Goal: Task Accomplishment & Management: Complete application form

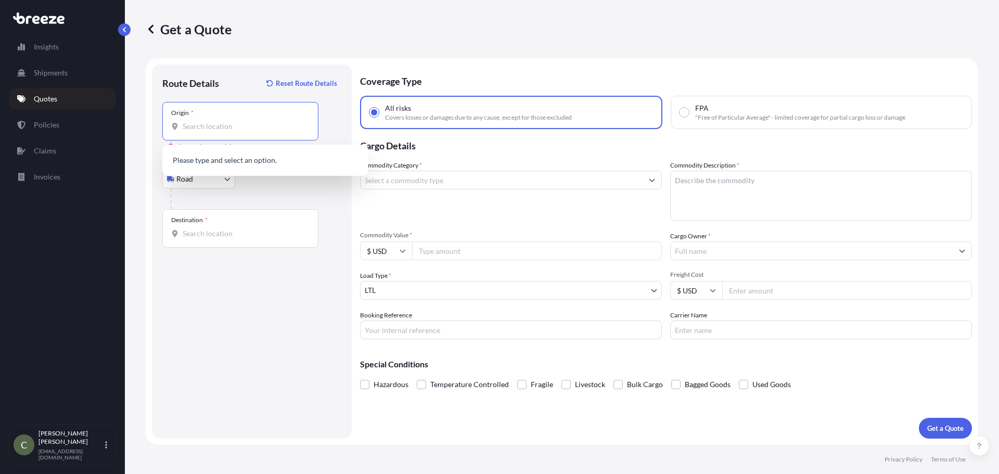
select select "Road"
select select "1"
click at [255, 128] on input "Origin * Please select an origin" at bounding box center [244, 126] width 123 height 10
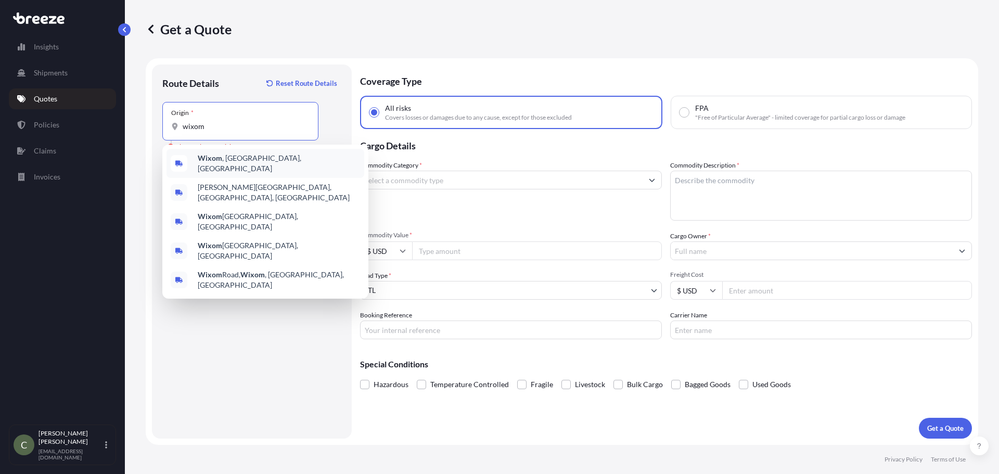
click at [248, 161] on span "Wixom , [GEOGRAPHIC_DATA], [GEOGRAPHIC_DATA]" at bounding box center [279, 163] width 162 height 21
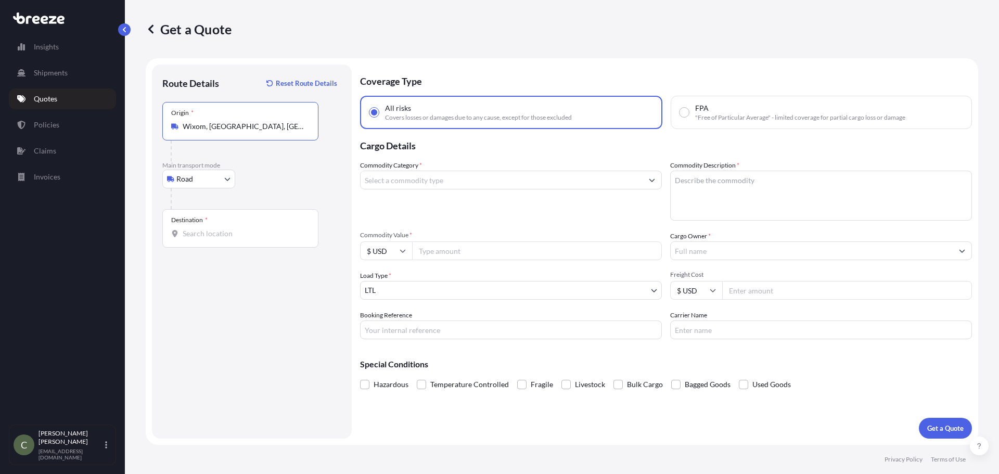
click at [228, 234] on input "Destination *" at bounding box center [244, 233] width 123 height 10
click at [260, 132] on div "Origin * [GEOGRAPHIC_DATA], [GEOGRAPHIC_DATA], [GEOGRAPHIC_DATA]" at bounding box center [240, 121] width 156 height 38
click at [260, 132] on input "Wixom, [GEOGRAPHIC_DATA], [GEOGRAPHIC_DATA]" at bounding box center [244, 126] width 123 height 10
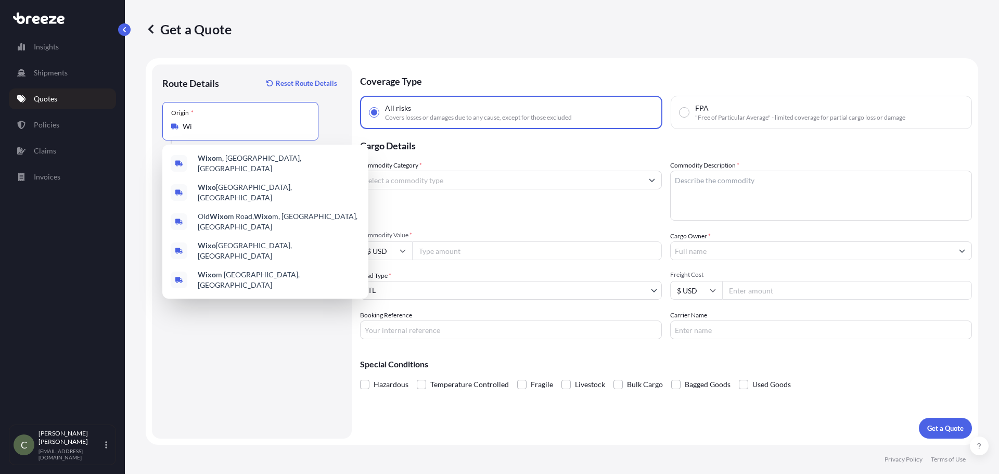
type input "W"
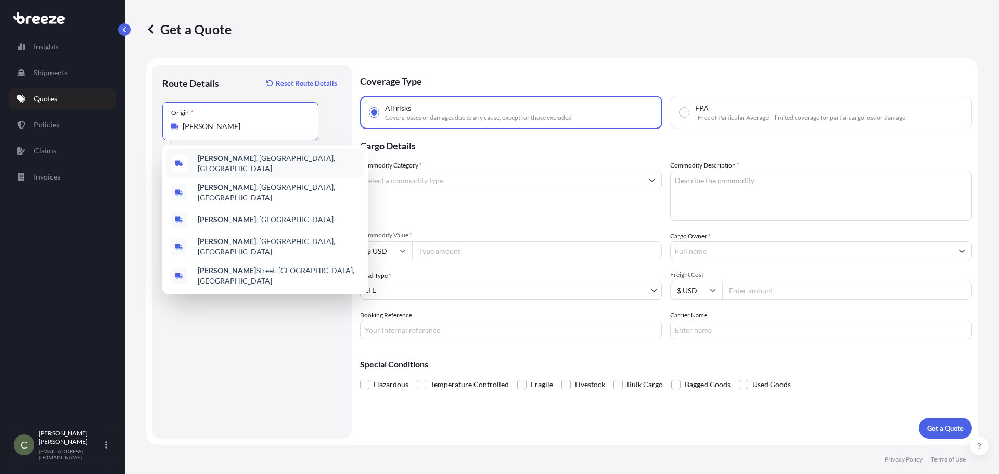
click at [226, 165] on span "[PERSON_NAME] , [GEOGRAPHIC_DATA], [GEOGRAPHIC_DATA]" at bounding box center [279, 163] width 162 height 21
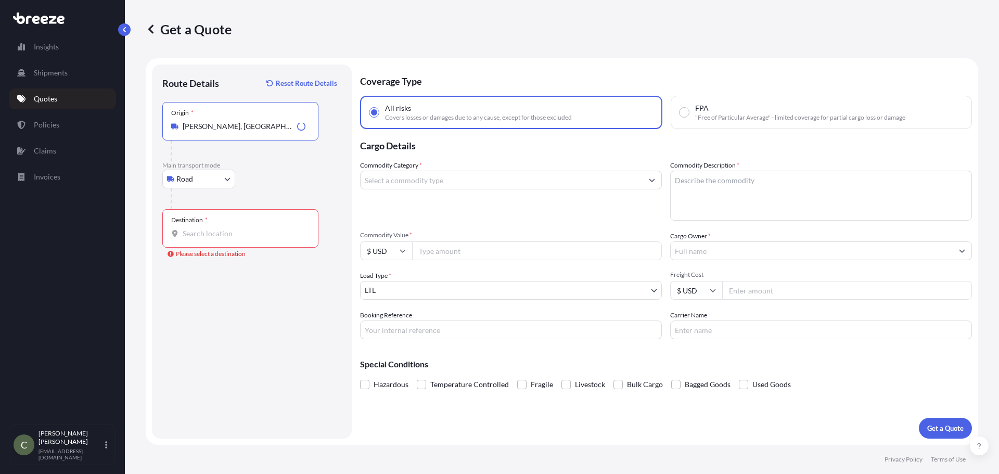
type input "[PERSON_NAME], [GEOGRAPHIC_DATA], [GEOGRAPHIC_DATA]"
click at [198, 244] on div "Destination *" at bounding box center [240, 228] width 156 height 38
click at [198, 239] on input "Destination * Please select a destination" at bounding box center [244, 233] width 123 height 10
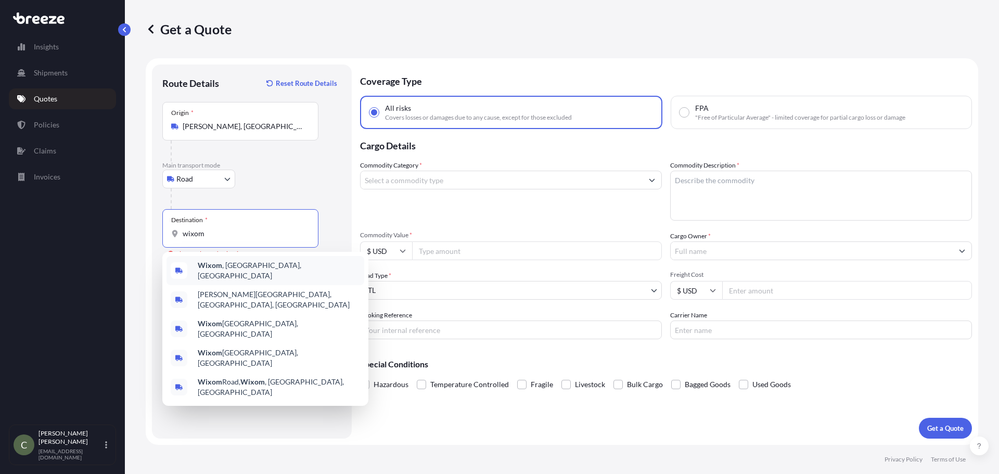
click at [224, 267] on span "Wixom , [GEOGRAPHIC_DATA], [GEOGRAPHIC_DATA]" at bounding box center [279, 270] width 162 height 21
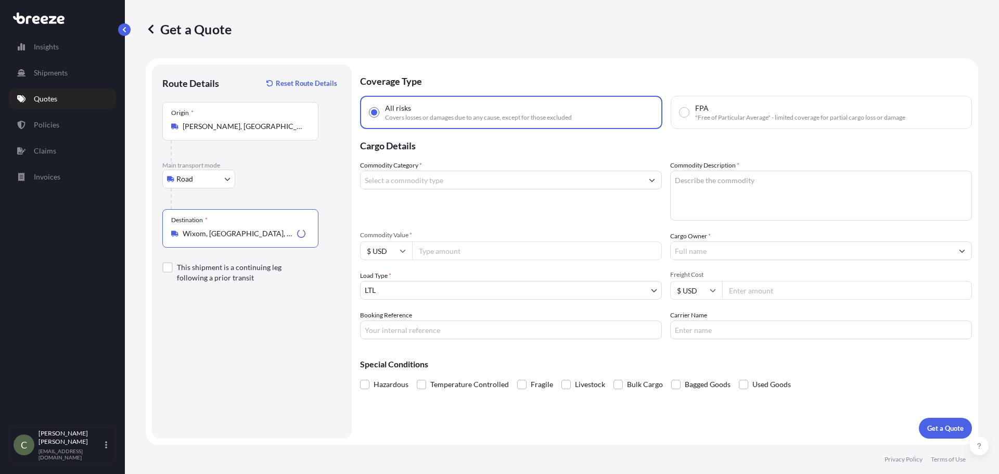
type input "Wixom, [GEOGRAPHIC_DATA], [GEOGRAPHIC_DATA]"
click at [439, 179] on input "Commodity Category *" at bounding box center [501, 180] width 282 height 19
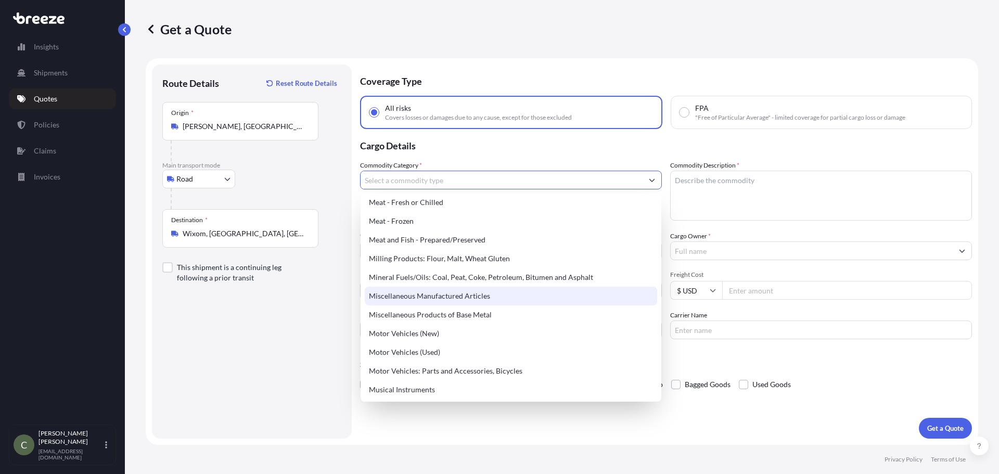
scroll to position [1423, 0]
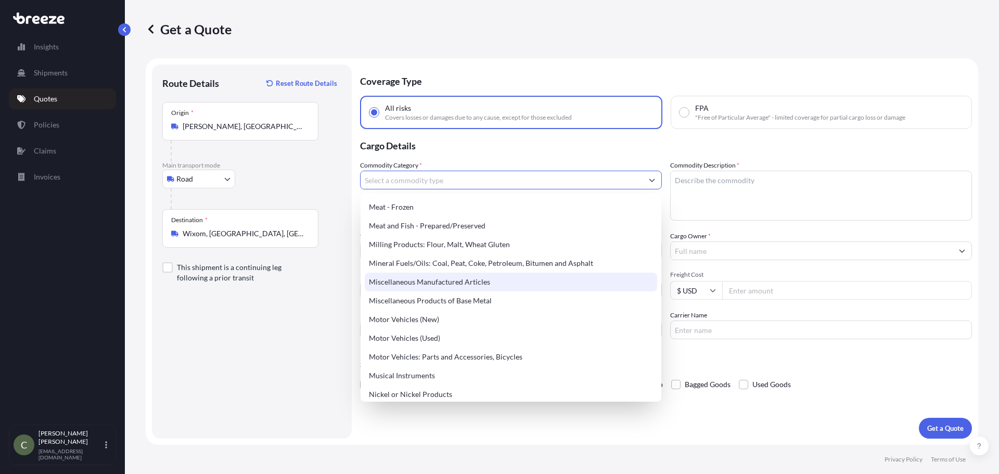
click at [476, 277] on div "Miscellaneous Manufactured Articles" at bounding box center [511, 282] width 292 height 19
type input "Miscellaneous Manufactured Articles"
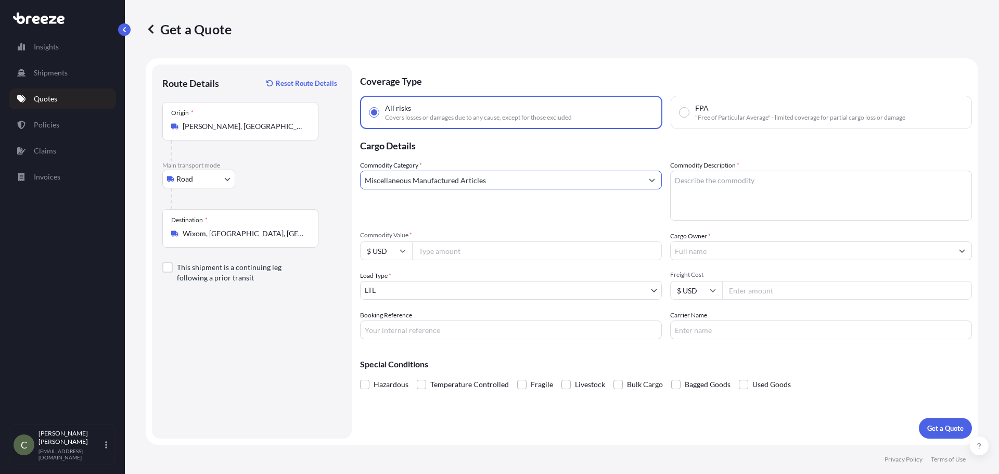
click at [685, 188] on textarea "Commodity Description *" at bounding box center [821, 196] width 302 height 50
type textarea "B"
type textarea "Vending Machine"
click at [588, 254] on input "Commodity Value *" at bounding box center [537, 250] width 250 height 19
type input "11800"
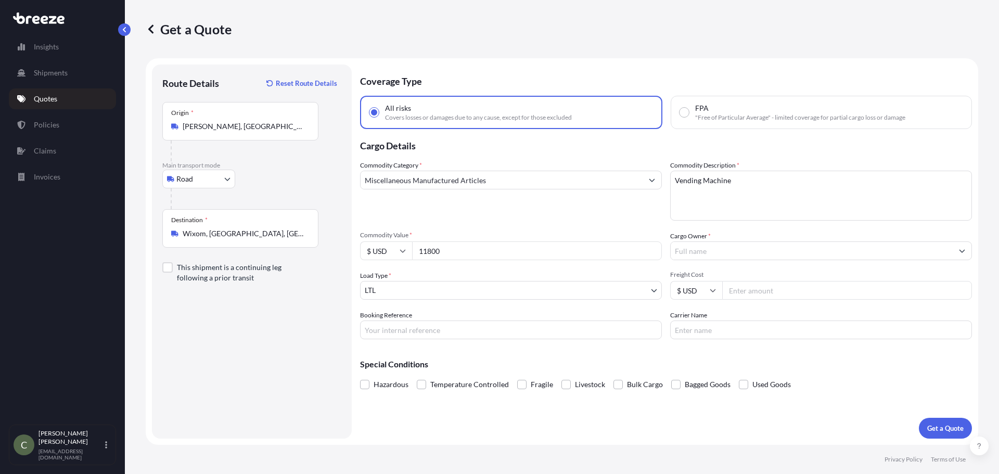
click at [712, 244] on input "Cargo Owner *" at bounding box center [811, 250] width 282 height 19
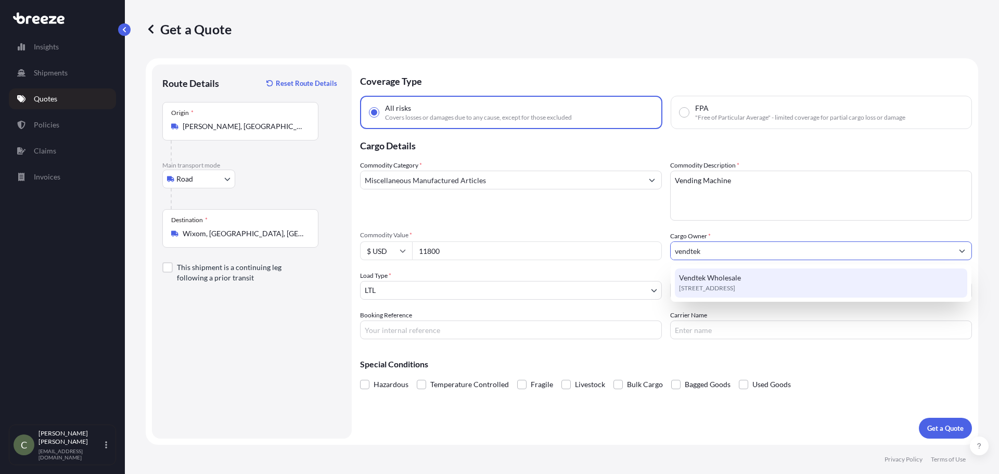
click at [696, 283] on span "[STREET_ADDRESS]" at bounding box center [707, 288] width 56 height 10
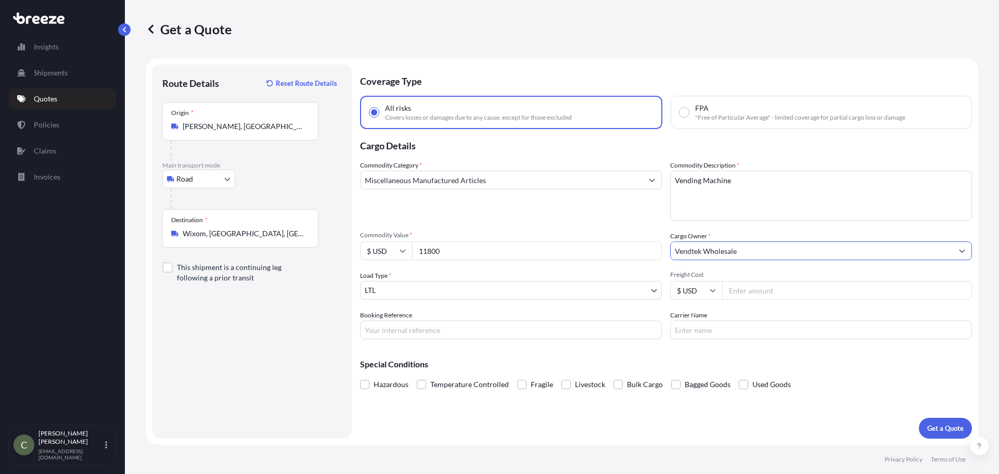
type input "Vendtek Wholesale"
click at [790, 292] on input "Freight Cost" at bounding box center [847, 290] width 250 height 19
type input "149.27"
click at [810, 352] on div "Special Conditions Hazardous Temperature Controlled Fragile Livestock Bulk Carg…" at bounding box center [666, 369] width 612 height 45
click at [944, 425] on p "Get a Quote" at bounding box center [945, 428] width 36 height 10
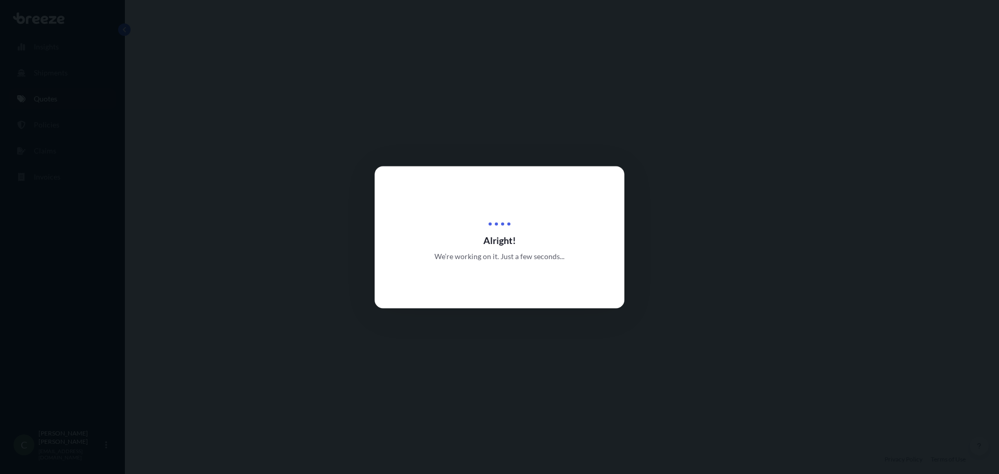
select select "Road"
select select "1"
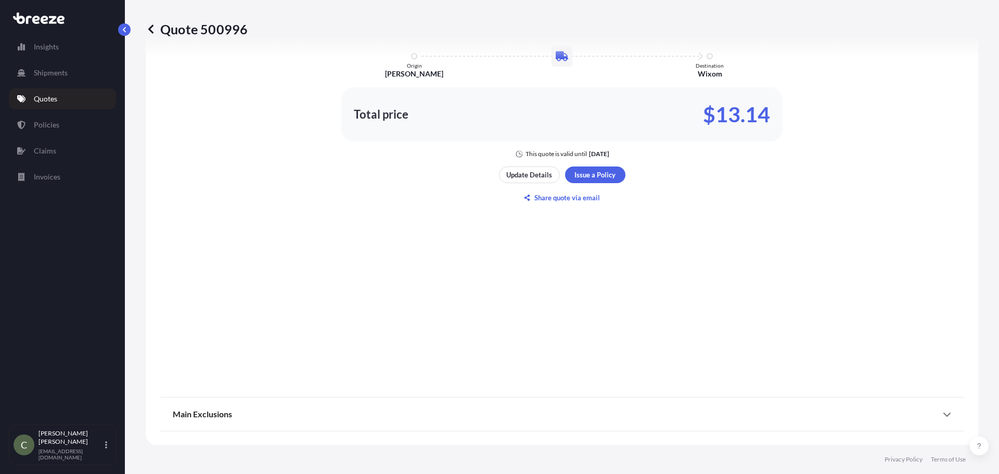
scroll to position [693, 0]
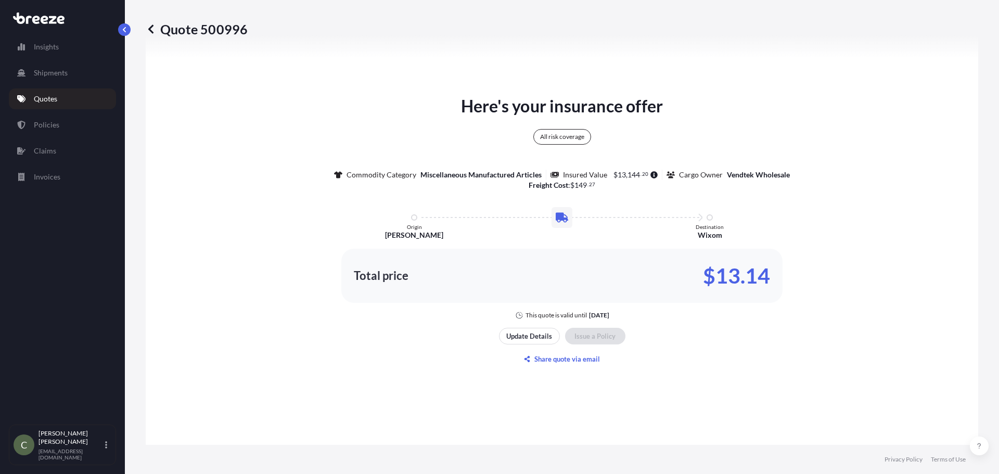
type input "[STREET_ADDRESS]"
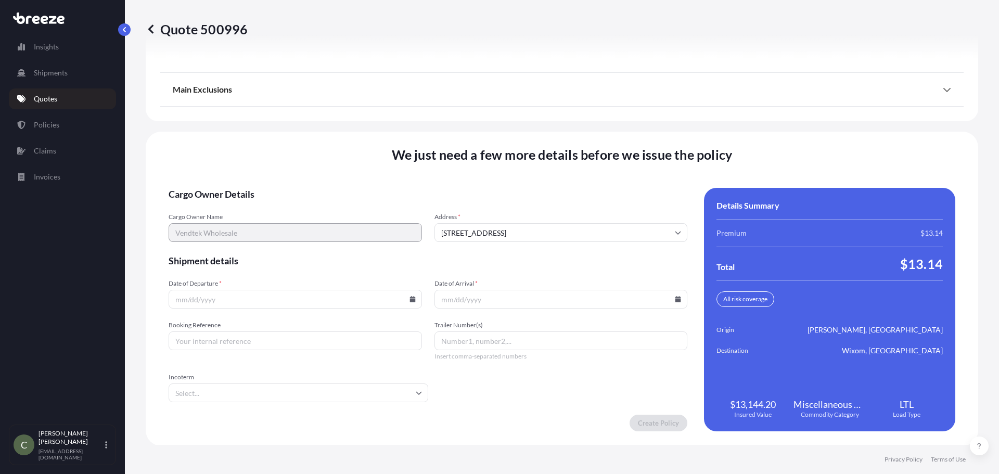
scroll to position [1343, 0]
click at [409, 301] on input "Date of Departure *" at bounding box center [295, 298] width 253 height 19
click at [409, 298] on icon at bounding box center [412, 298] width 6 height 6
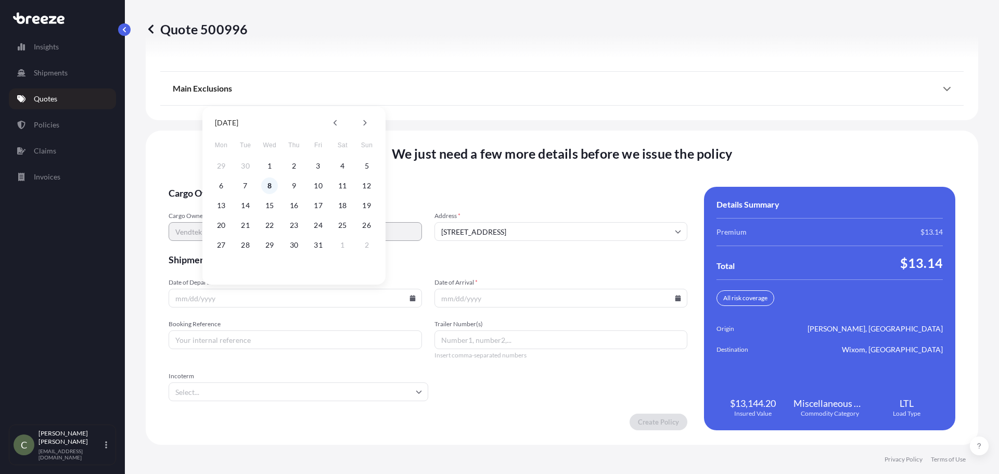
click at [268, 185] on button "8" at bounding box center [269, 185] width 17 height 17
type input "[DATE]"
click at [675, 297] on icon at bounding box center [678, 298] width 6 height 6
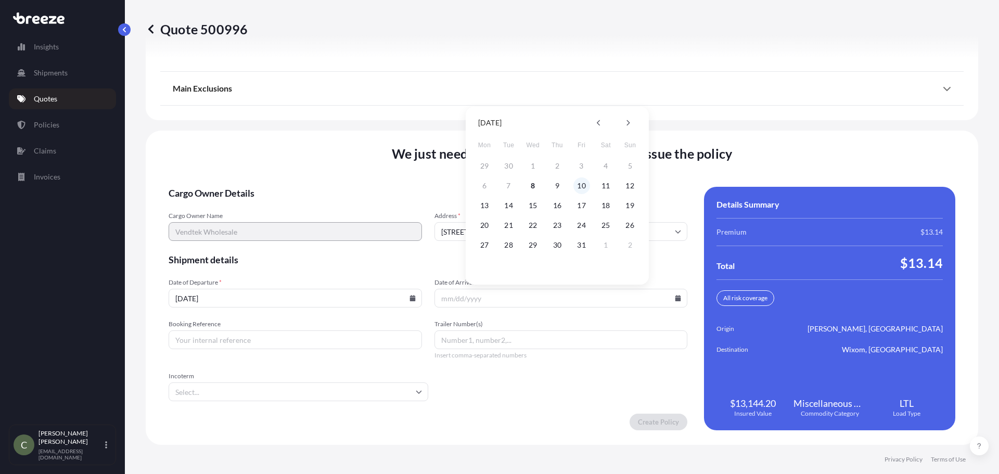
click at [578, 186] on button "10" at bounding box center [581, 185] width 17 height 17
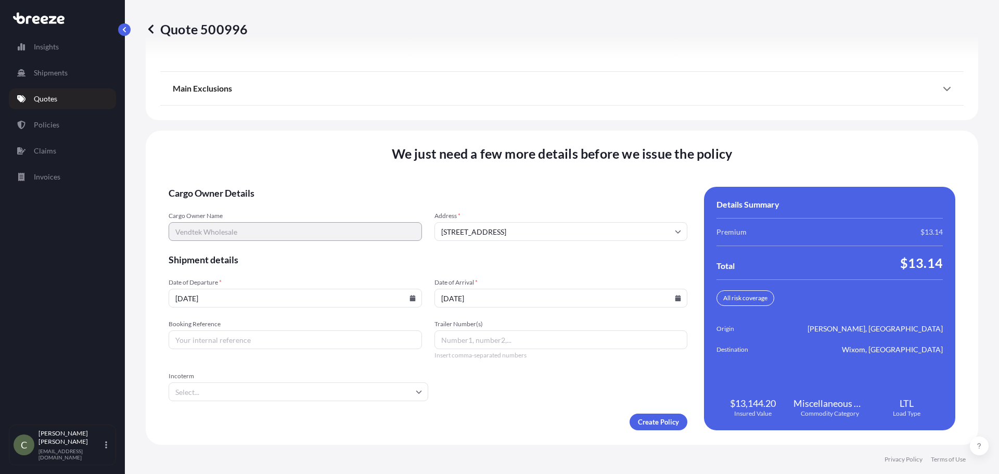
type input "[DATE]"
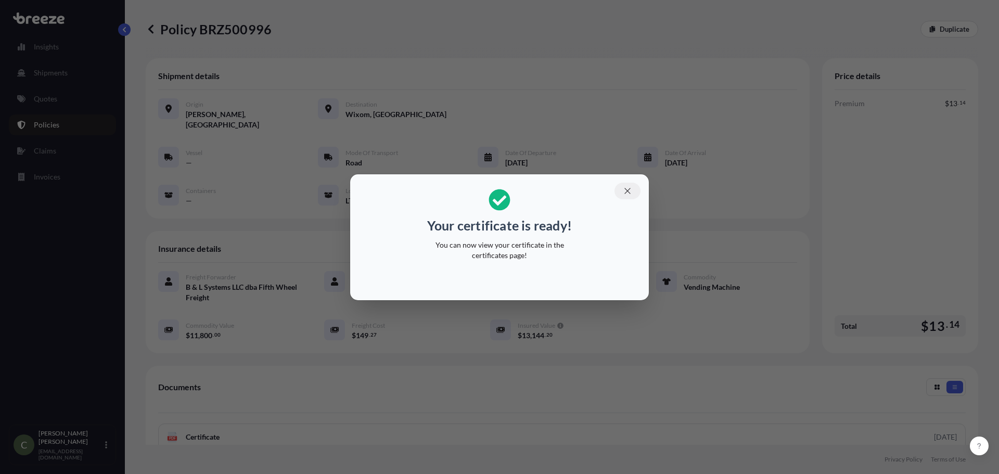
click at [626, 191] on icon "button" at bounding box center [627, 190] width 9 height 9
